Goal: Task Accomplishment & Management: Use online tool/utility

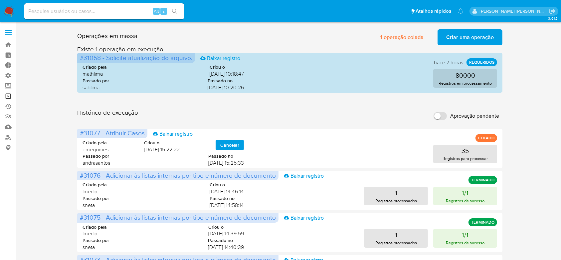
click at [12, 96] on link "Operações em massa" at bounding box center [39, 96] width 79 height 10
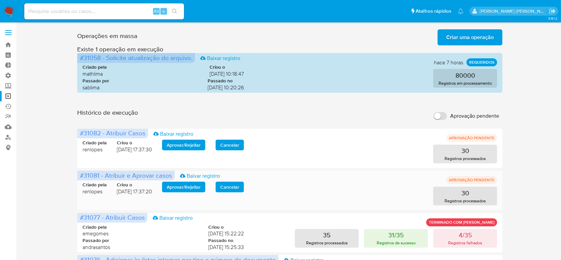
click at [189, 188] on span "Aprovar / Rejeitar" at bounding box center [184, 186] width 34 height 9
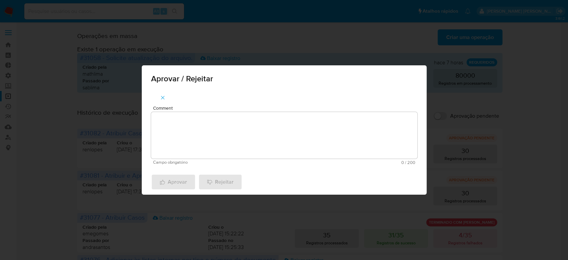
click at [210, 142] on textarea "Comment" at bounding box center [284, 135] width 266 height 47
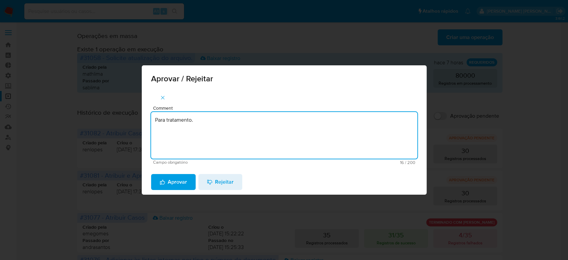
drag, startPoint x: 213, startPoint y: 119, endPoint x: 96, endPoint y: 109, distance: 117.3
click at [96, 109] on div "Aprovar / Rejeitar Comment Para tratamento. Campo obrigatório 16 / 200 184 cara…" at bounding box center [284, 130] width 568 height 260
click at [207, 152] on textarea "Para tratamento." at bounding box center [284, 135] width 266 height 47
type textarea "Para tratamento."
click at [174, 182] on span "Aprovar" at bounding box center [173, 181] width 27 height 15
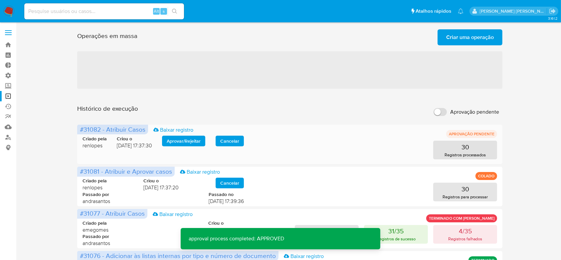
click at [193, 140] on span "Aprovar / Rejeitar" at bounding box center [184, 140] width 34 height 9
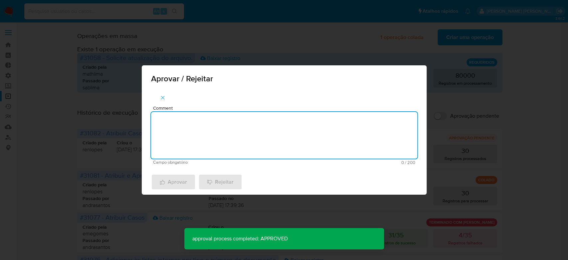
click at [192, 152] on textarea "Comment" at bounding box center [284, 135] width 266 height 47
paste textarea "Para tratamento."
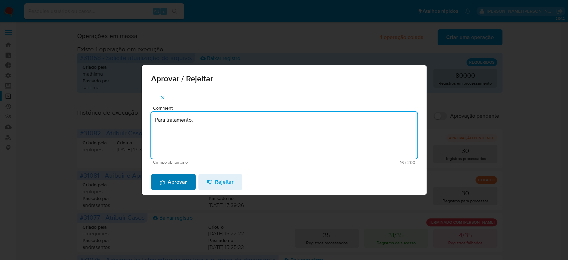
type textarea "Para tratamento."
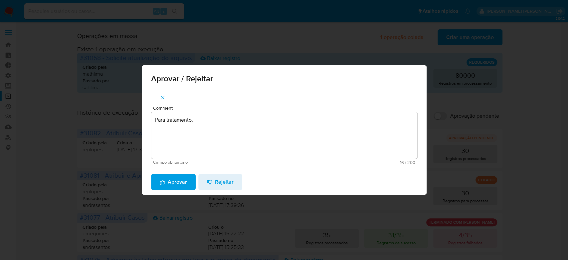
click at [172, 176] on span "Aprovar" at bounding box center [173, 181] width 27 height 15
